Goal: Task Accomplishment & Management: Use online tool/utility

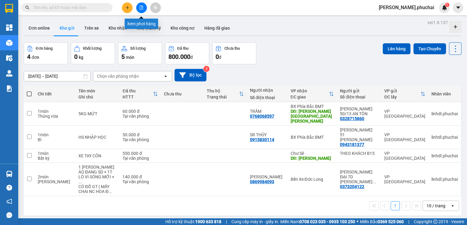
click at [141, 11] on button at bounding box center [141, 7] width 11 height 11
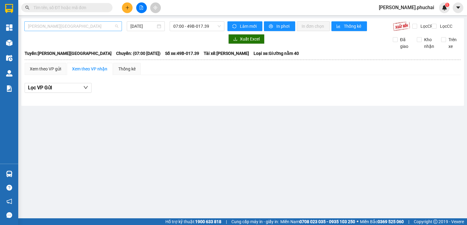
click at [55, 30] on span "[PERSON_NAME][GEOGRAPHIC_DATA]" at bounding box center [73, 26] width 90 height 9
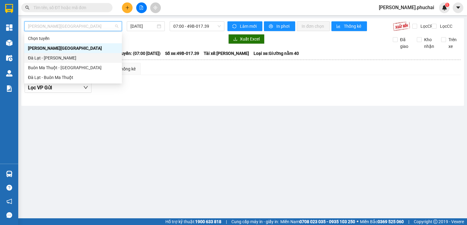
click at [47, 57] on div "Đà Lạt - [PERSON_NAME]" at bounding box center [73, 57] width 90 height 7
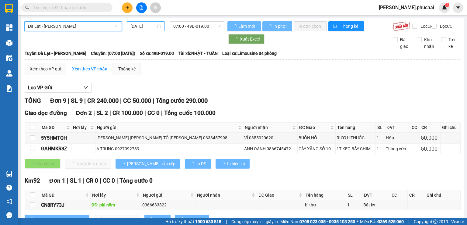
click at [139, 26] on input "[DATE]" at bounding box center [143, 26] width 25 height 7
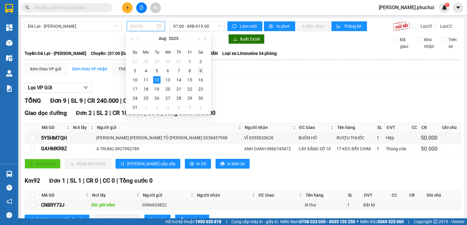
click at [202, 70] on div "9" at bounding box center [200, 70] width 7 height 7
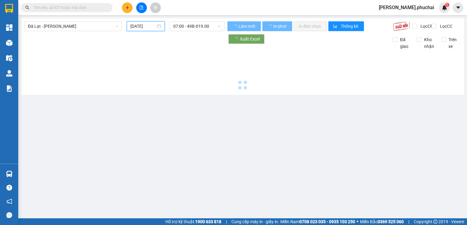
type input "[DATE]"
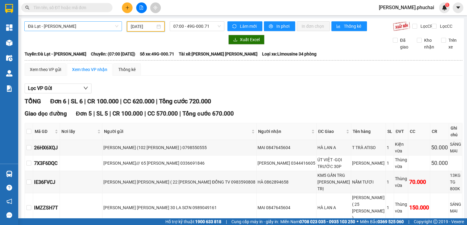
click at [86, 28] on span "Đà Lạt - [PERSON_NAME]" at bounding box center [73, 26] width 90 height 9
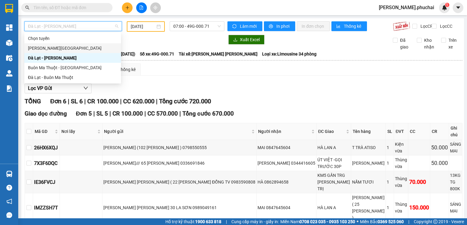
click at [57, 46] on div "[PERSON_NAME][GEOGRAPHIC_DATA]" at bounding box center [72, 48] width 89 height 7
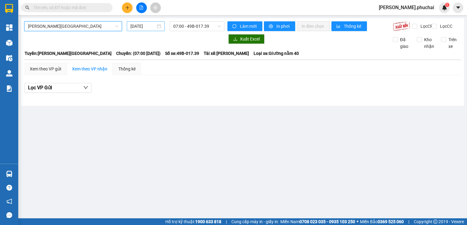
click at [147, 25] on input "[DATE]" at bounding box center [143, 26] width 25 height 7
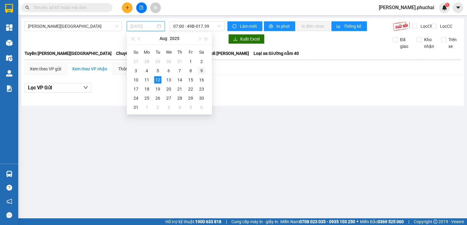
click at [204, 71] on div "9" at bounding box center [201, 70] width 7 height 7
type input "[DATE]"
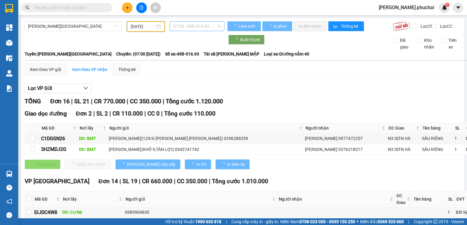
click at [205, 26] on span "07:00 - 49B-016.93" at bounding box center [197, 26] width 48 height 9
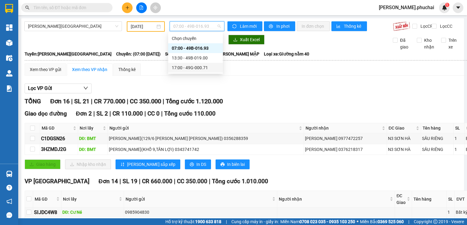
click at [208, 69] on div "17:00 - 49G-000.71" at bounding box center [195, 67] width 47 height 7
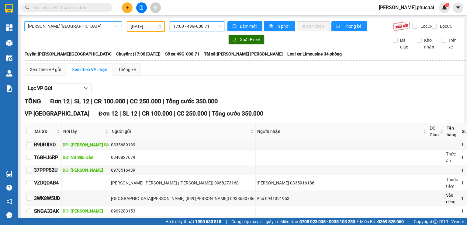
click at [95, 25] on span "[PERSON_NAME][GEOGRAPHIC_DATA]" at bounding box center [73, 26] width 90 height 9
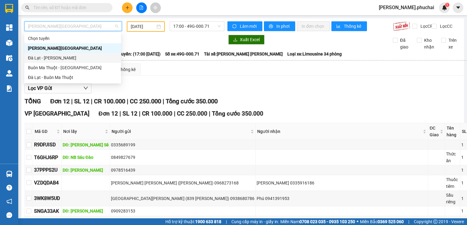
click at [57, 58] on div "Đà Lạt - [PERSON_NAME]" at bounding box center [72, 57] width 89 height 7
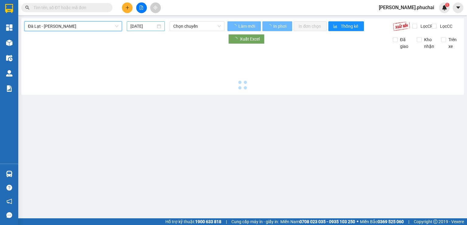
click at [135, 27] on input "[DATE]" at bounding box center [143, 26] width 25 height 7
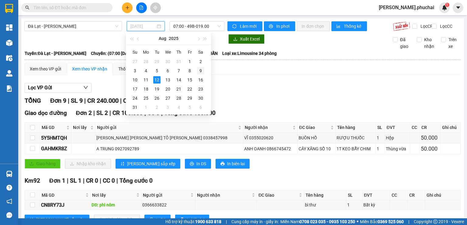
click at [200, 73] on div "9" at bounding box center [200, 70] width 7 height 7
type input "[DATE]"
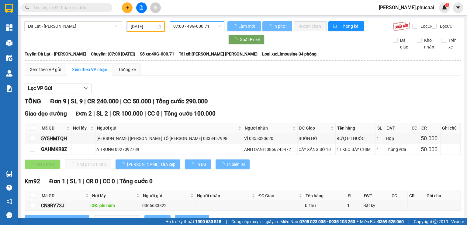
click at [206, 26] on span "07:00 - 49G-000.71" at bounding box center [197, 26] width 48 height 9
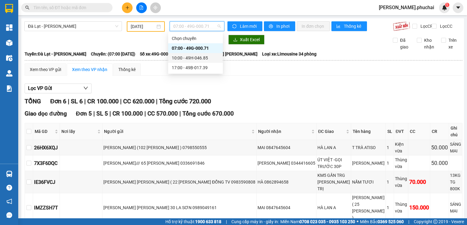
click at [210, 56] on div "10:00 - 49H-046.85" at bounding box center [195, 57] width 47 height 7
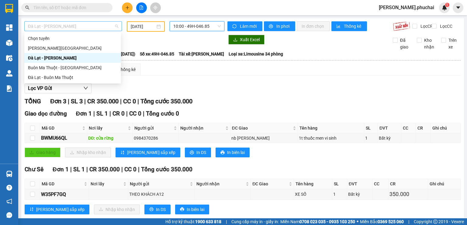
click at [56, 29] on span "Đà Lạt - [PERSON_NAME]" at bounding box center [73, 26] width 90 height 9
click at [58, 47] on div "[PERSON_NAME][GEOGRAPHIC_DATA]" at bounding box center [72, 48] width 89 height 7
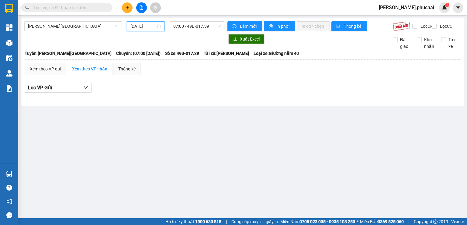
click at [134, 27] on input "[DATE]" at bounding box center [143, 26] width 25 height 7
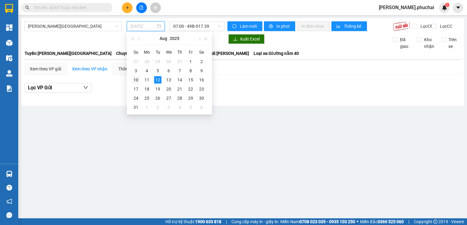
click at [133, 76] on div "10" at bounding box center [135, 79] width 7 height 7
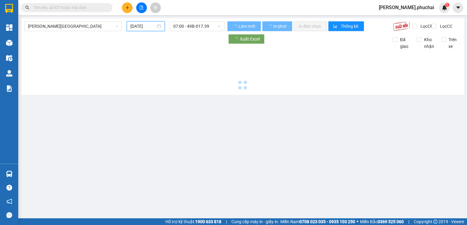
type input "[DATE]"
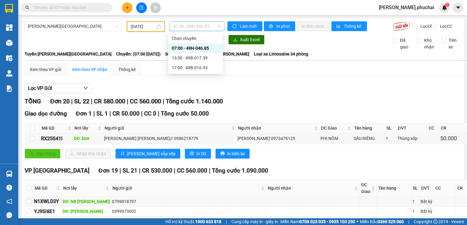
click at [186, 27] on span "07:00 - 49H-046.85" at bounding box center [197, 26] width 48 height 9
